Goal: Task Accomplishment & Management: Use online tool/utility

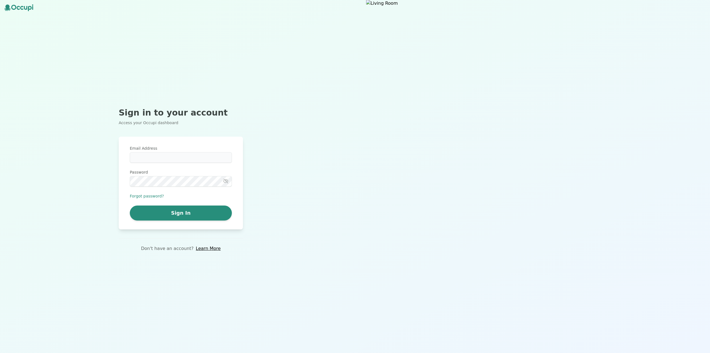
type input "**********"
click at [201, 213] on button "Sign In" at bounding box center [181, 212] width 102 height 15
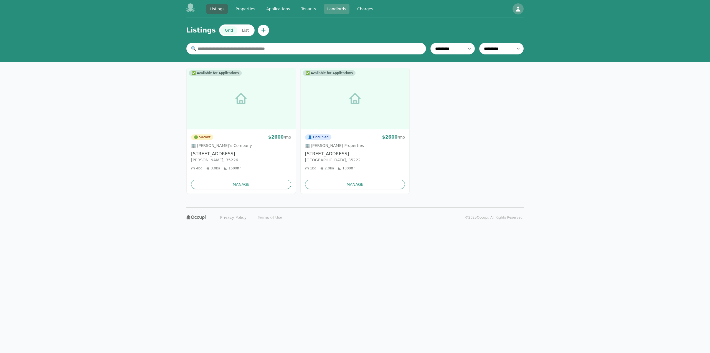
click at [334, 9] on link "Landlords" at bounding box center [337, 9] width 26 height 10
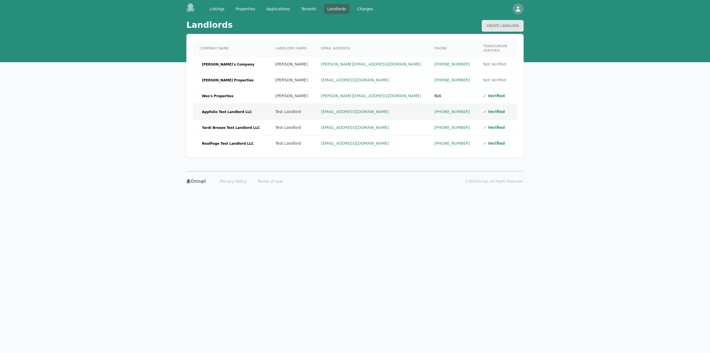
click at [246, 104] on td "Appfolio Test Landlord LLC" at bounding box center [231, 112] width 76 height 16
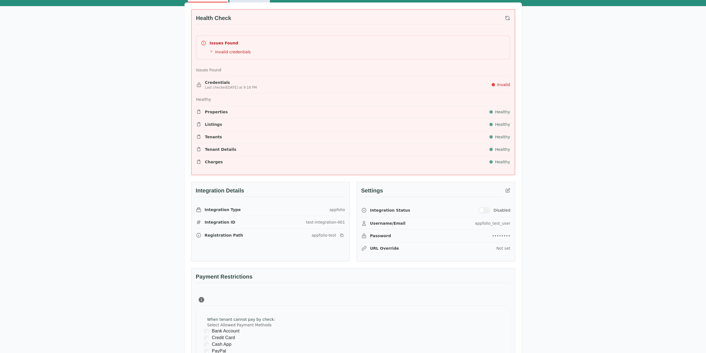
scroll to position [83, 0]
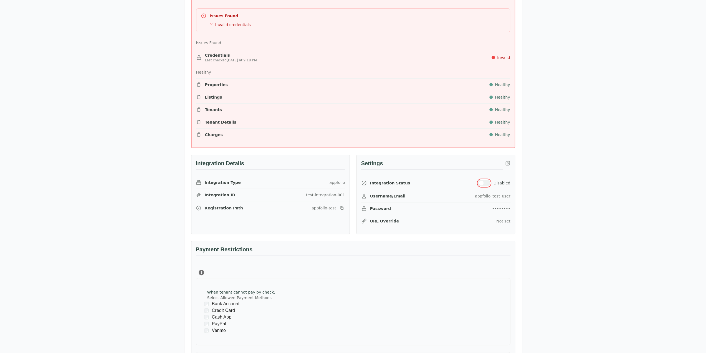
click at [487, 181] on button "button" at bounding box center [484, 183] width 12 height 7
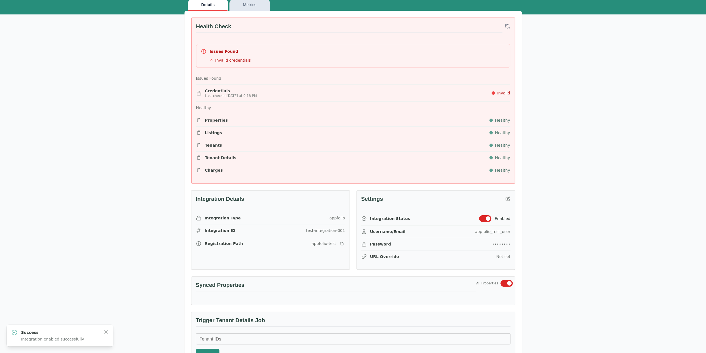
scroll to position [55, 0]
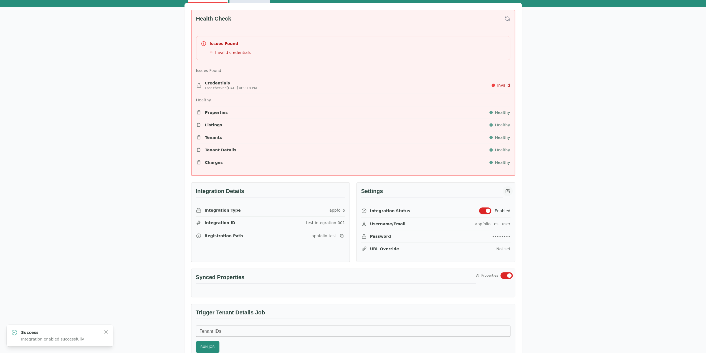
click at [511, 187] on button "button" at bounding box center [508, 191] width 10 height 10
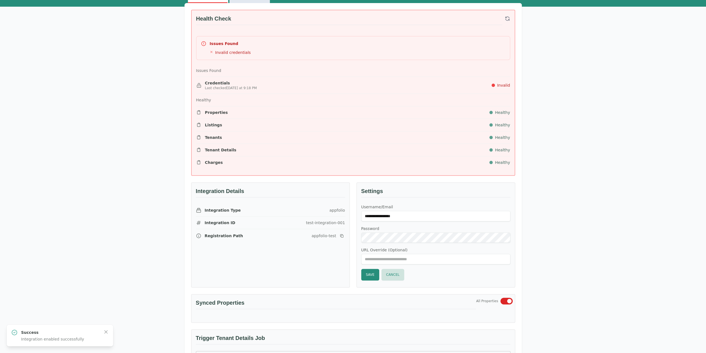
type input "**********"
click at [371, 272] on button "Save" at bounding box center [370, 275] width 18 height 12
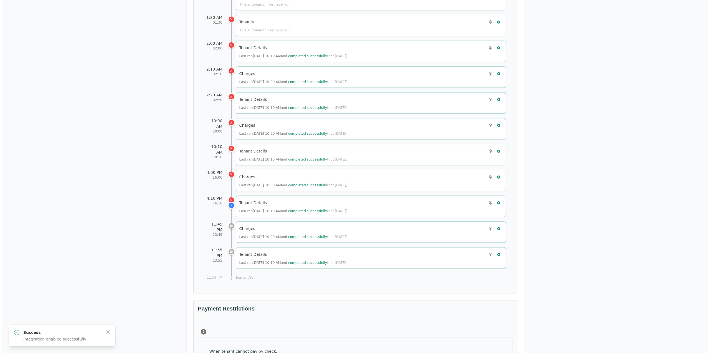
scroll to position [388, 0]
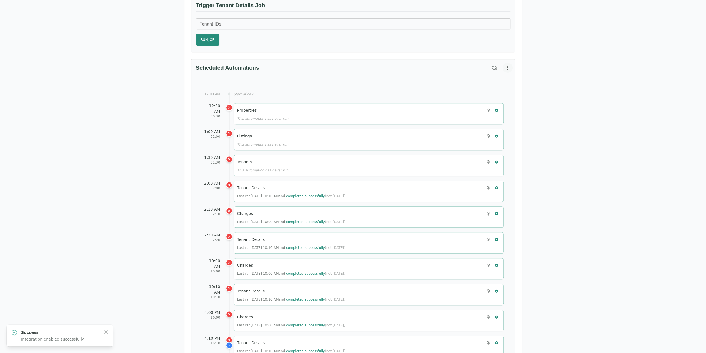
click at [508, 65] on icon "button" at bounding box center [508, 68] width 6 height 6
click at [477, 89] on span "View Automation History" at bounding box center [480, 87] width 49 height 7
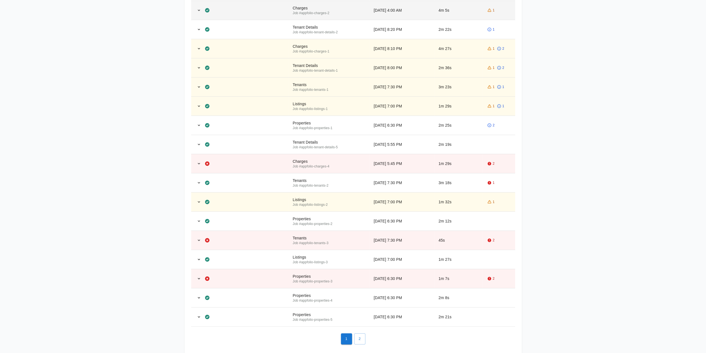
scroll to position [194, 0]
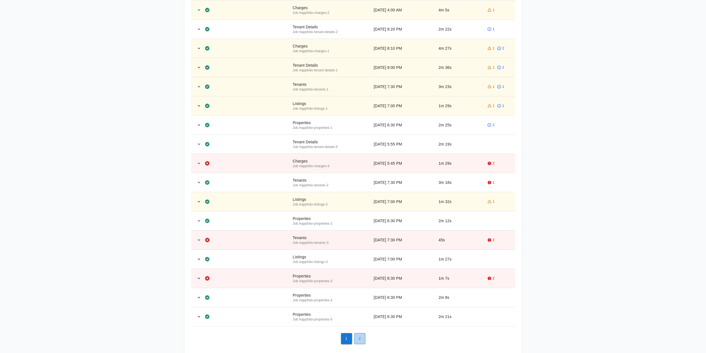
click at [361, 338] on button "2" at bounding box center [359, 338] width 11 height 11
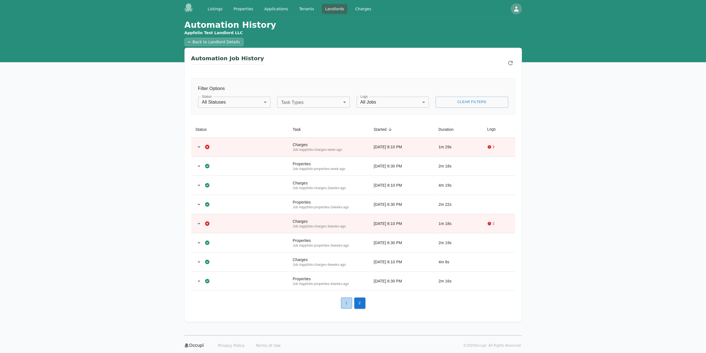
click at [351, 302] on button "1" at bounding box center [346, 302] width 11 height 11
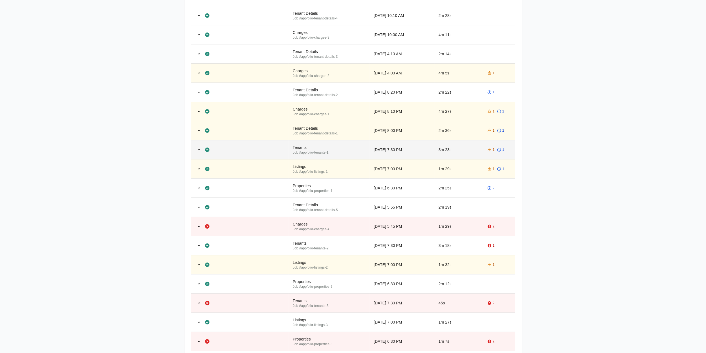
scroll to position [79, 0]
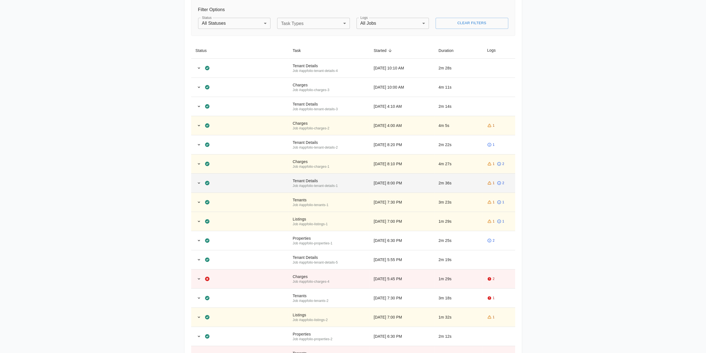
click at [364, 176] on td "Tenant Details Job # appfolio-tenant-details-1" at bounding box center [328, 182] width 81 height 19
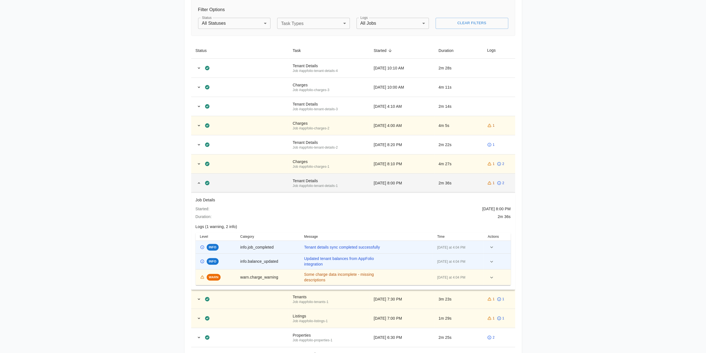
click at [363, 176] on td "Tenant Details Job # appfolio-tenant-details-1" at bounding box center [328, 182] width 81 height 19
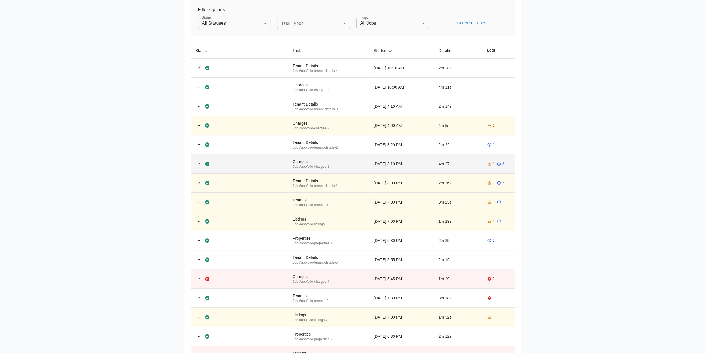
click at [364, 164] on div "Charges" at bounding box center [329, 162] width 72 height 6
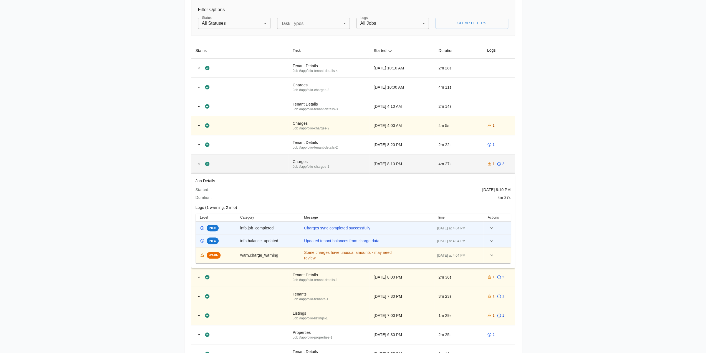
click at [364, 164] on div "Charges" at bounding box center [329, 162] width 72 height 6
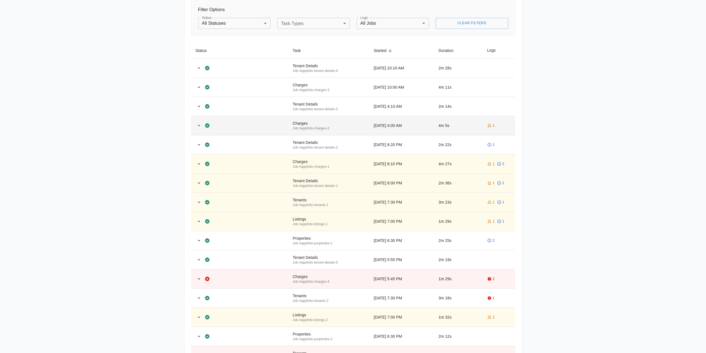
drag, startPoint x: 361, startPoint y: 131, endPoint x: 360, endPoint y: 133, distance: 2.8
click at [360, 133] on td "Charges Job # appfolio-charges-2" at bounding box center [328, 125] width 81 height 19
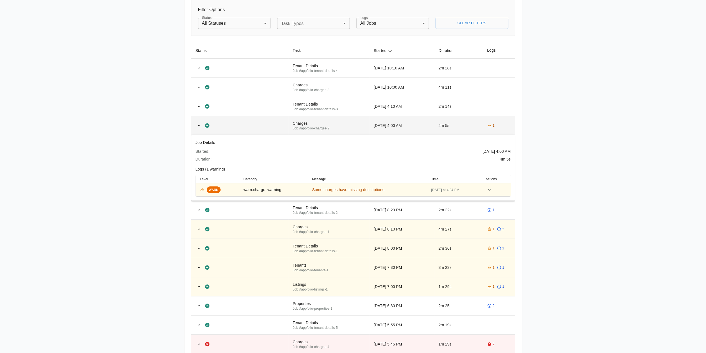
click at [360, 135] on td "Charges Job # appfolio-charges-2" at bounding box center [328, 125] width 81 height 19
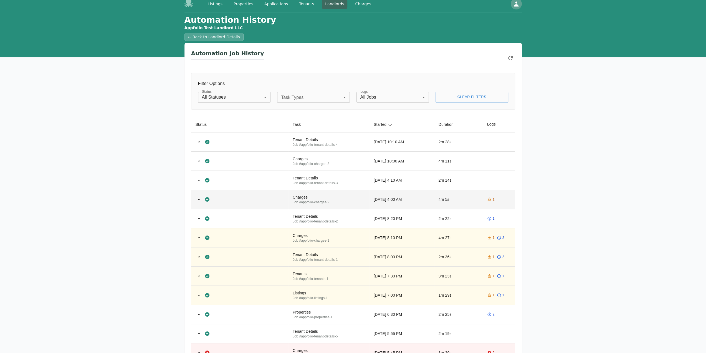
scroll to position [0, 0]
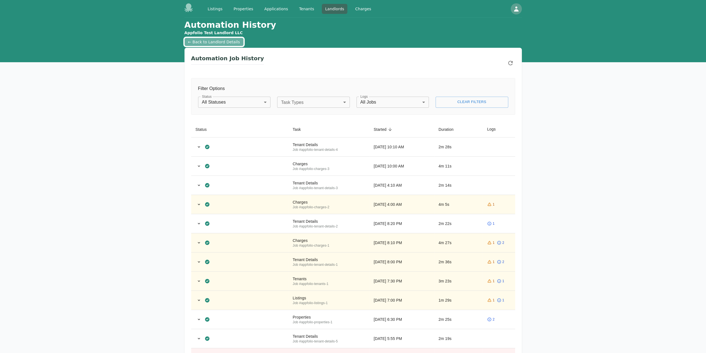
click at [203, 42] on link "← Back to Landlord Details" at bounding box center [213, 42] width 59 height 8
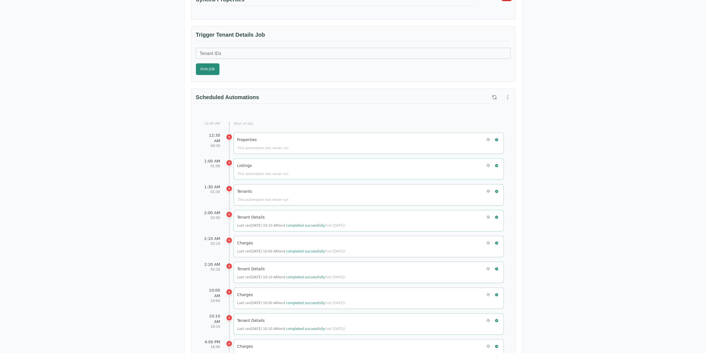
scroll to position [194, 0]
click at [495, 137] on icon "button" at bounding box center [496, 138] width 3 height 3
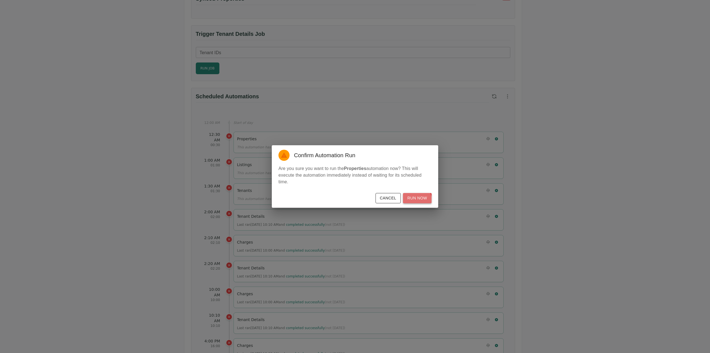
click at [416, 201] on button "Run Now" at bounding box center [417, 198] width 29 height 10
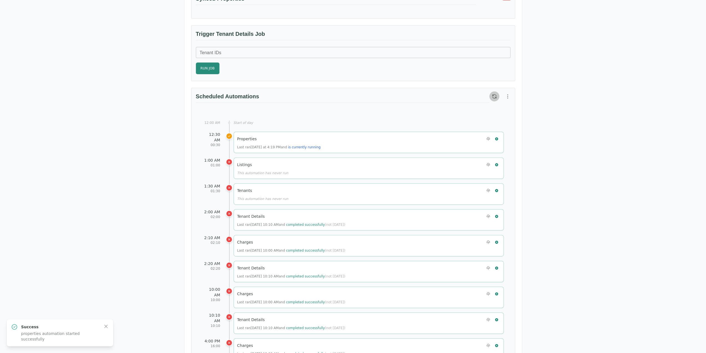
click at [496, 94] on icon "button" at bounding box center [495, 96] width 6 height 6
click at [497, 163] on icon "button" at bounding box center [496, 164] width 3 height 3
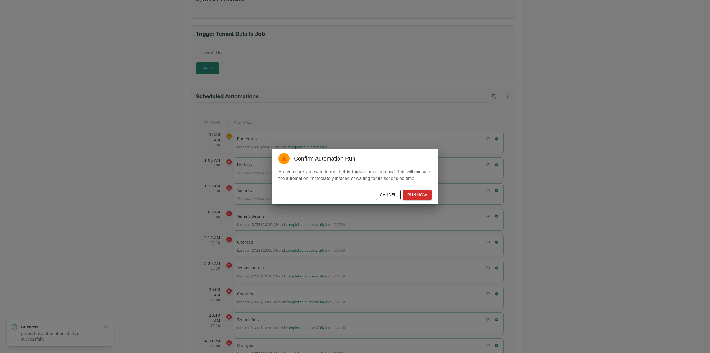
drag, startPoint x: 422, startPoint y: 195, endPoint x: 387, endPoint y: 192, distance: 34.8
click at [387, 192] on div "Cancel Run Now" at bounding box center [355, 195] width 166 height 17
click at [433, 196] on div "Cancel Run Now" at bounding box center [355, 195] width 166 height 17
click at [423, 197] on button "Run Now" at bounding box center [417, 194] width 29 height 10
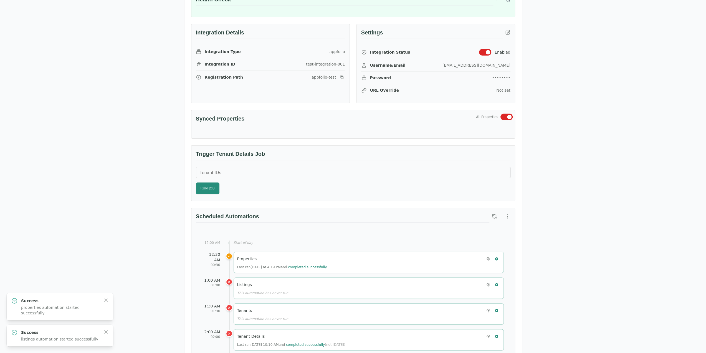
scroll to position [55, 0]
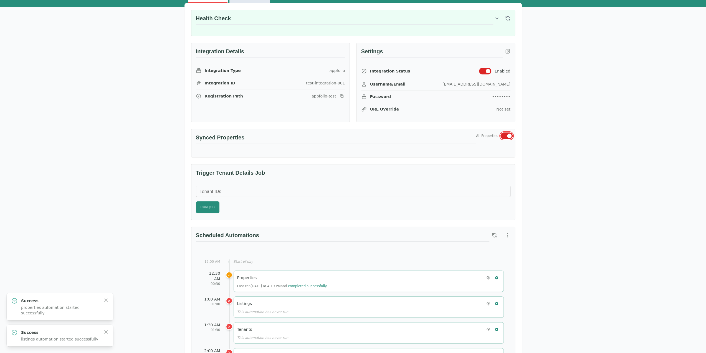
click at [504, 135] on button "button" at bounding box center [507, 135] width 12 height 7
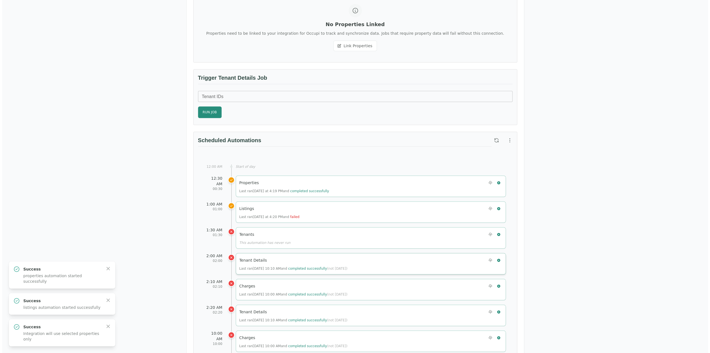
scroll to position [388, 0]
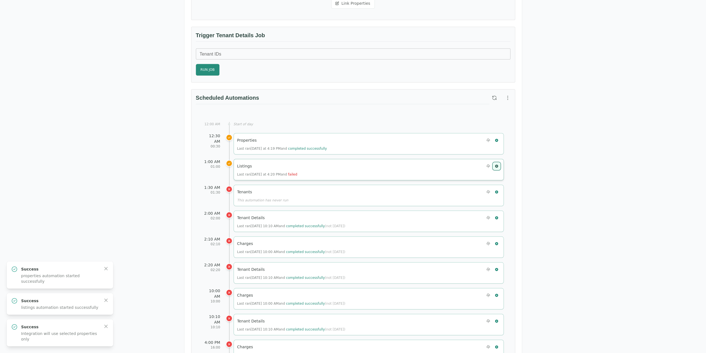
click at [497, 164] on icon "button" at bounding box center [496, 165] width 3 height 3
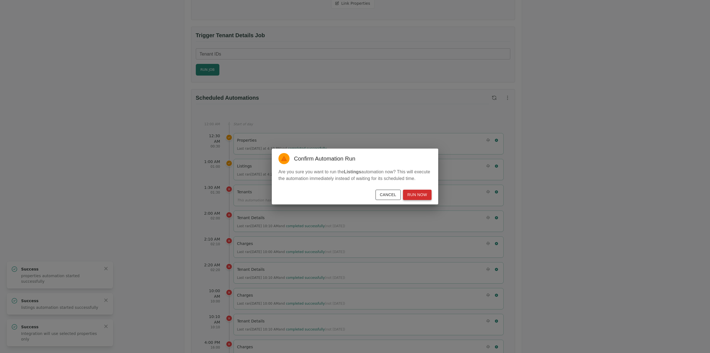
click at [429, 196] on button "Run Now" at bounding box center [417, 194] width 29 height 10
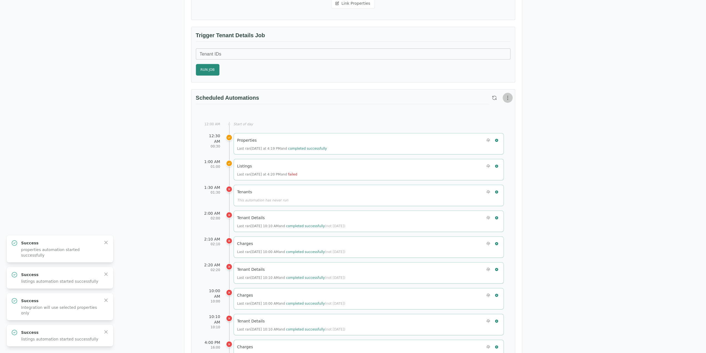
click at [503, 94] on button "button" at bounding box center [508, 98] width 10 height 10
click at [493, 94] on div at bounding box center [355, 176] width 710 height 353
drag, startPoint x: 494, startPoint y: 94, endPoint x: 499, endPoint y: 97, distance: 6.3
click at [494, 95] on icon "button" at bounding box center [495, 98] width 6 height 6
click at [509, 100] on button "button" at bounding box center [508, 98] width 10 height 10
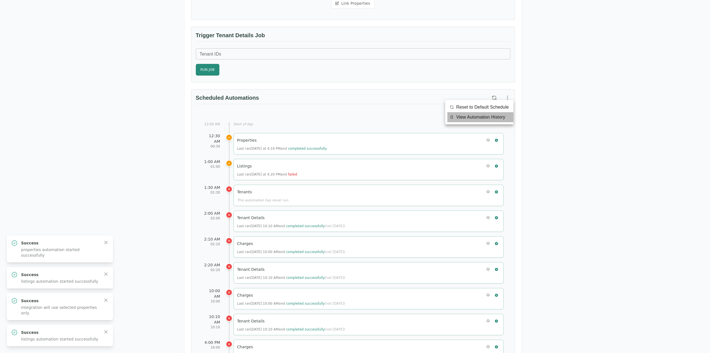
click at [504, 120] on span "View Automation History" at bounding box center [480, 117] width 49 height 7
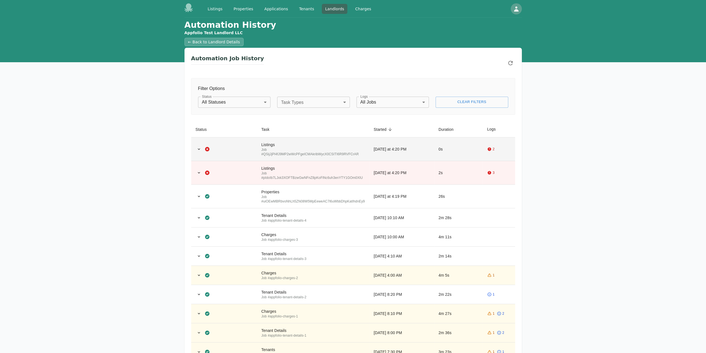
click at [300, 142] on div "Listings" at bounding box center [312, 145] width 103 height 6
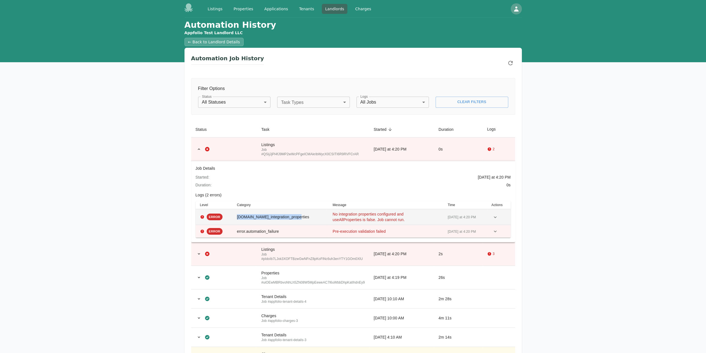
drag, startPoint x: 297, startPoint y: 218, endPoint x: 238, endPoint y: 218, distance: 59.4
click at [238, 218] on td "error.no_integration_properties" at bounding box center [280, 217] width 96 height 16
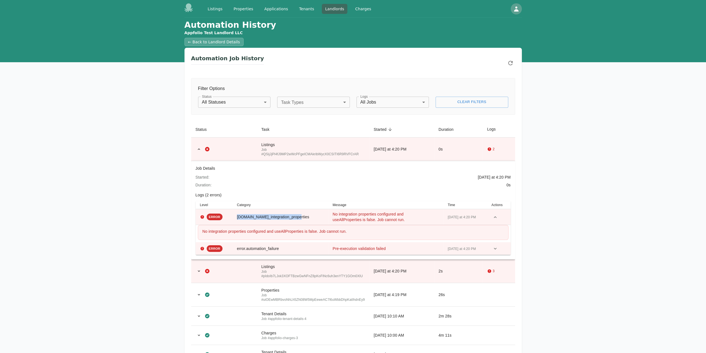
copy span "error.no_integration_properties"
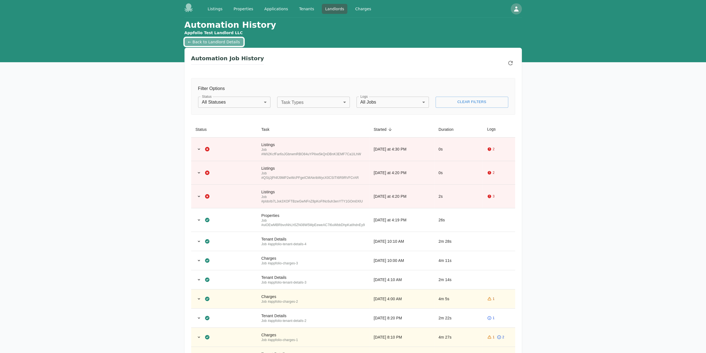
click at [206, 45] on link "← Back to Landlord Details" at bounding box center [213, 42] width 59 height 8
